Goal: Information Seeking & Learning: Learn about a topic

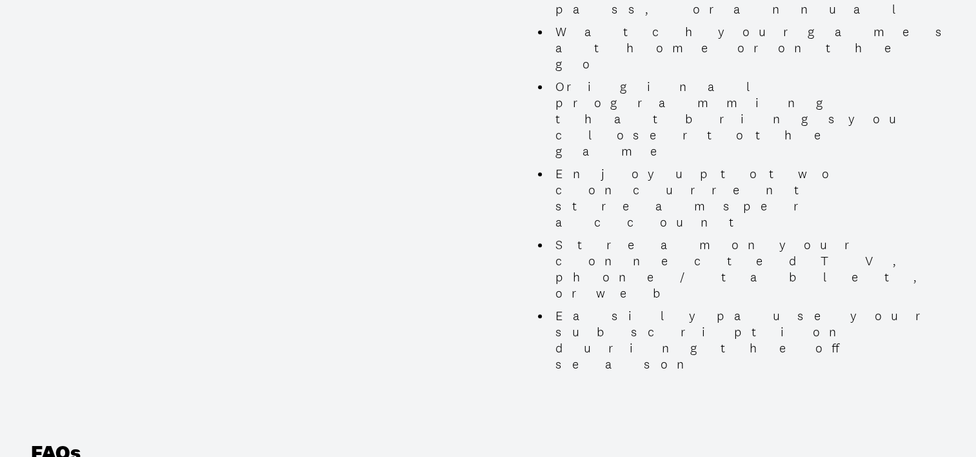
scroll to position [1419, 0]
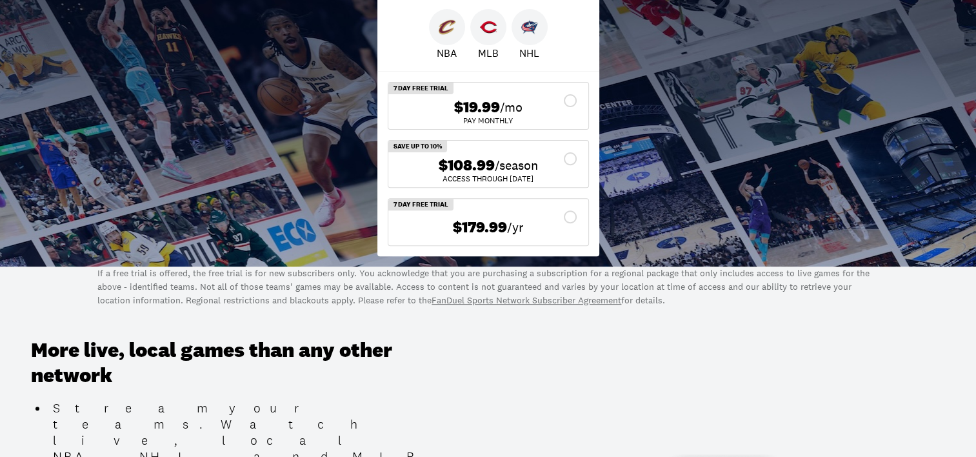
scroll to position [0, 0]
